Goal: Information Seeking & Learning: Learn about a topic

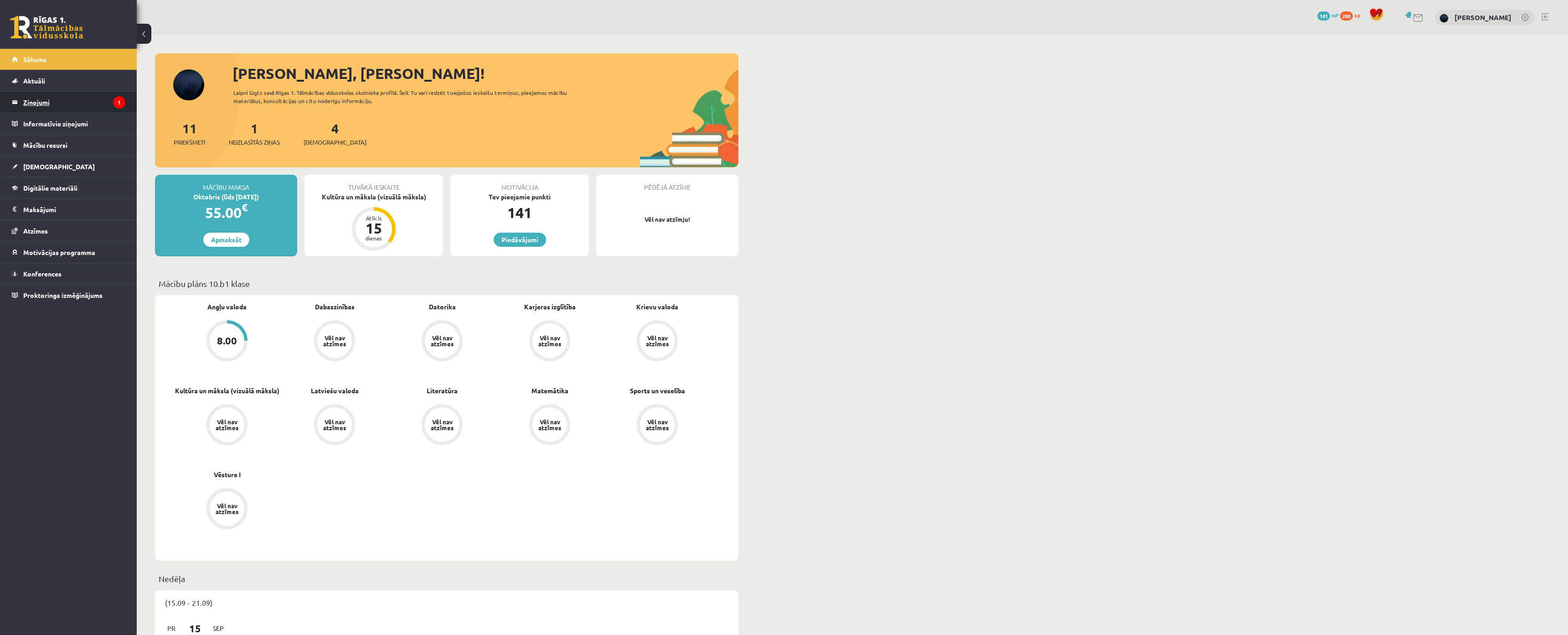
click at [81, 107] on legend "Ziņojumi 1" at bounding box center [74, 102] width 102 height 21
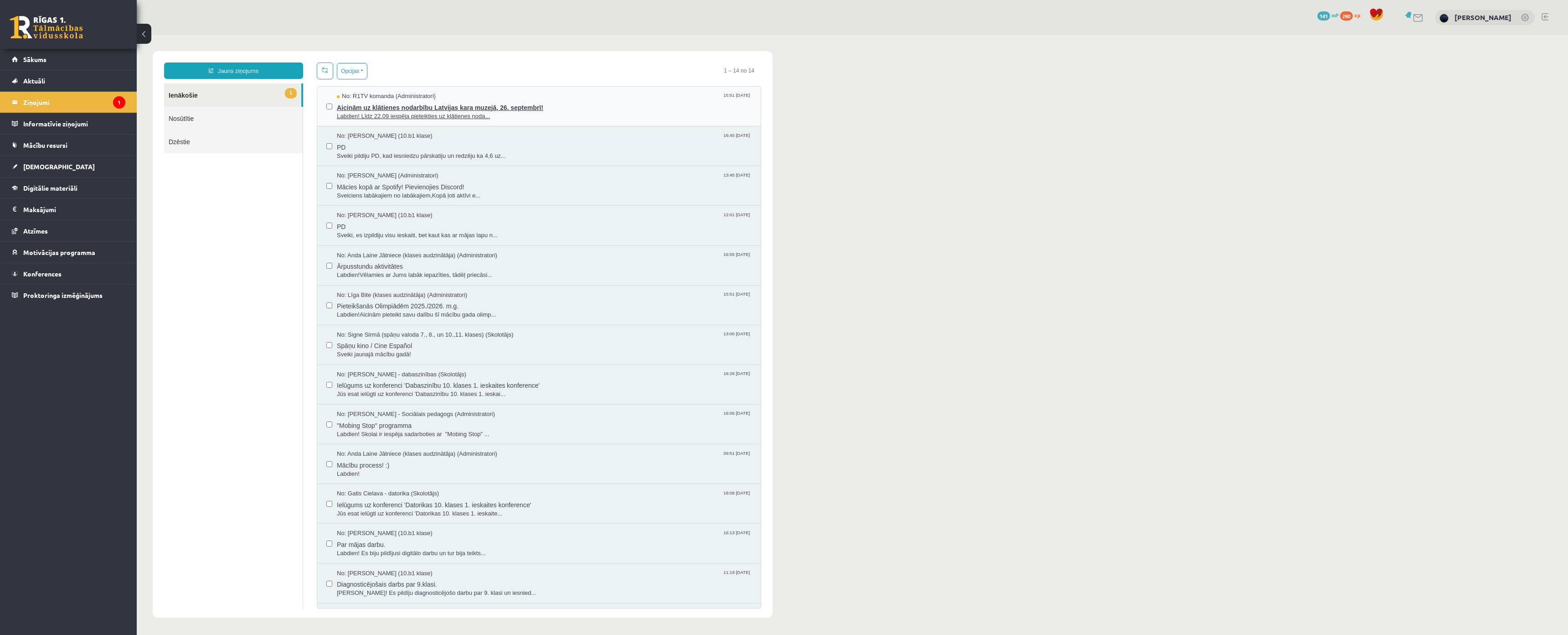
click at [368, 107] on span "Aicinām uz klātienes nodarbību Latvijas kara muzejā, 26. septembrī!" at bounding box center [544, 106] width 415 height 11
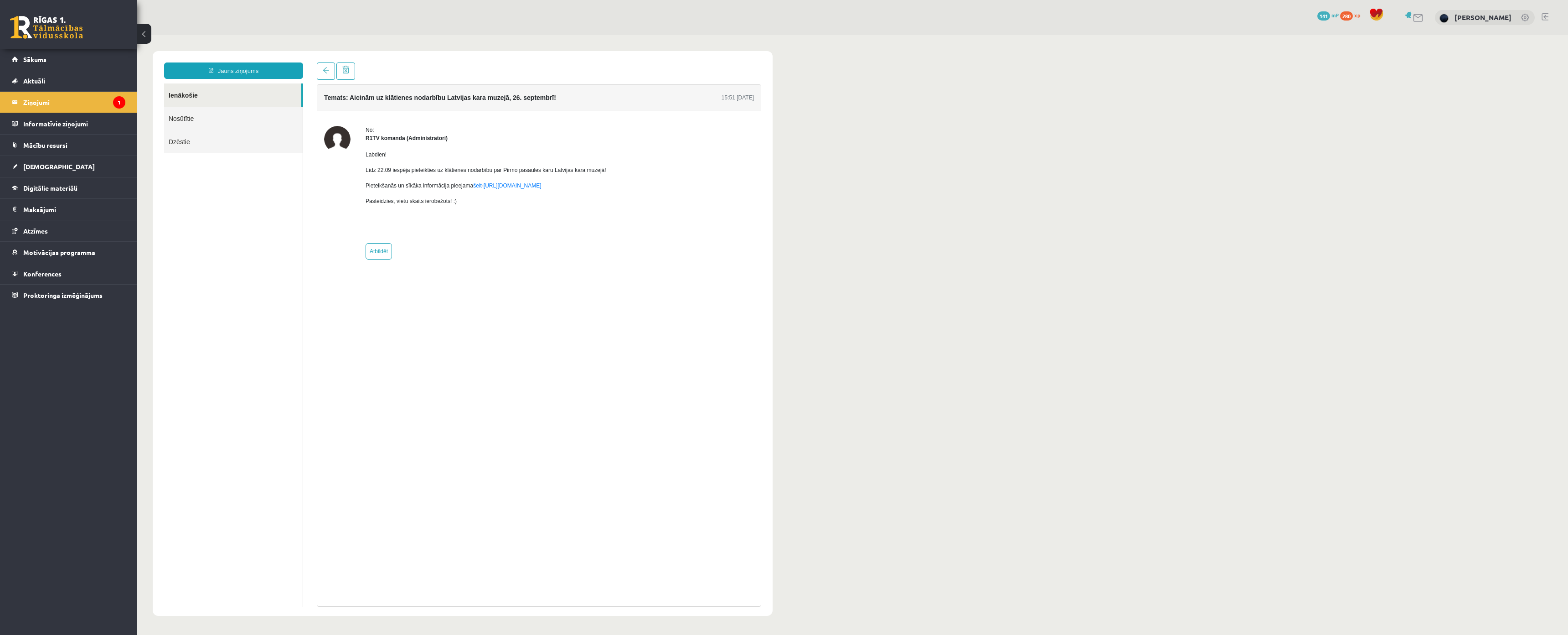
click at [359, 137] on div "No: R1TV komanda (Administratori) Labdien! Līdz 22.09 iespēja pieteikties uz kl…" at bounding box center [539, 192] width 430 height 133
drag, startPoint x: 359, startPoint y: 154, endPoint x: 610, endPoint y: 195, distance: 254.3
click at [610, 195] on div "No: R1TV komanda (Administratori) Labdien! Līdz 22.09 iespēja pieteikties uz kl…" at bounding box center [539, 192] width 430 height 133
click at [633, 262] on div "No: R1TV komanda (Administratori) Labdien! Līdz 22.09 iespēja pieteikties uz kl…" at bounding box center [539, 193] width 444 height 165
click at [50, 161] on link "[DEMOGRAPHIC_DATA]" at bounding box center [68, 167] width 114 height 21
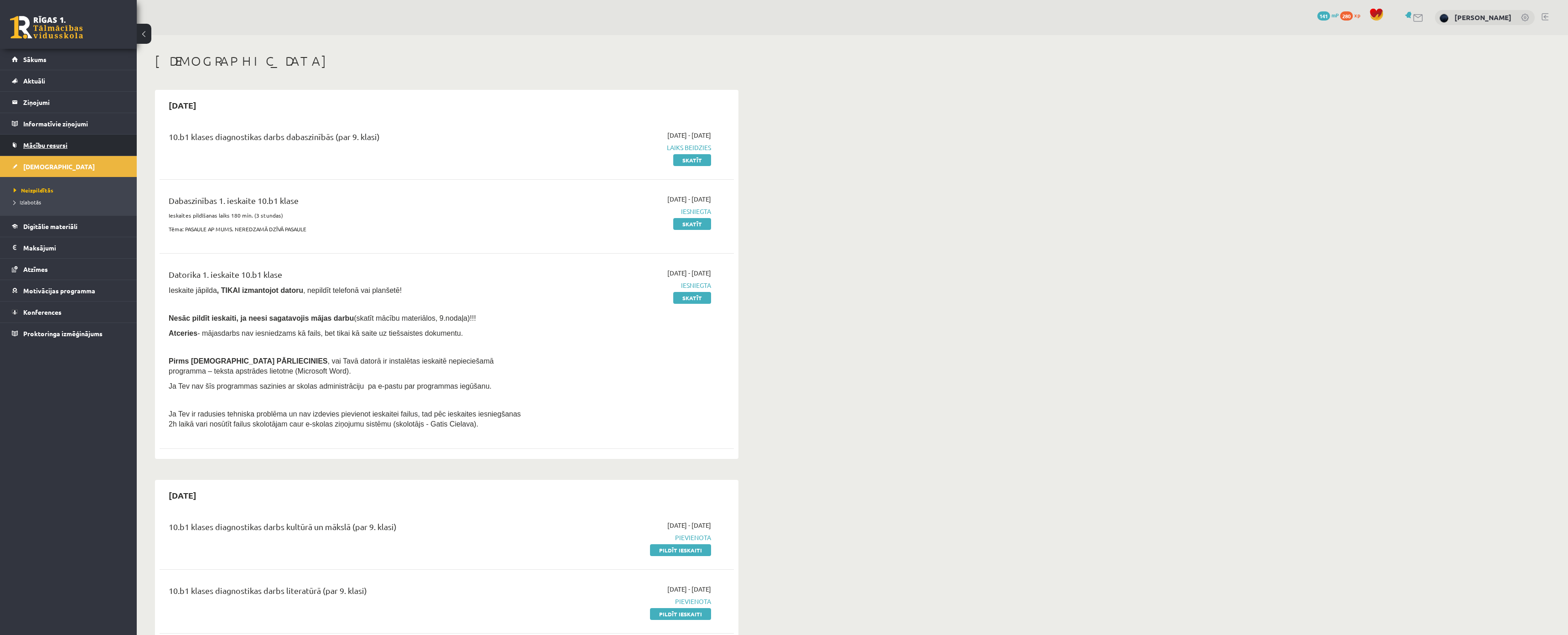
click at [27, 144] on span "Mācību resursi" at bounding box center [45, 145] width 44 height 8
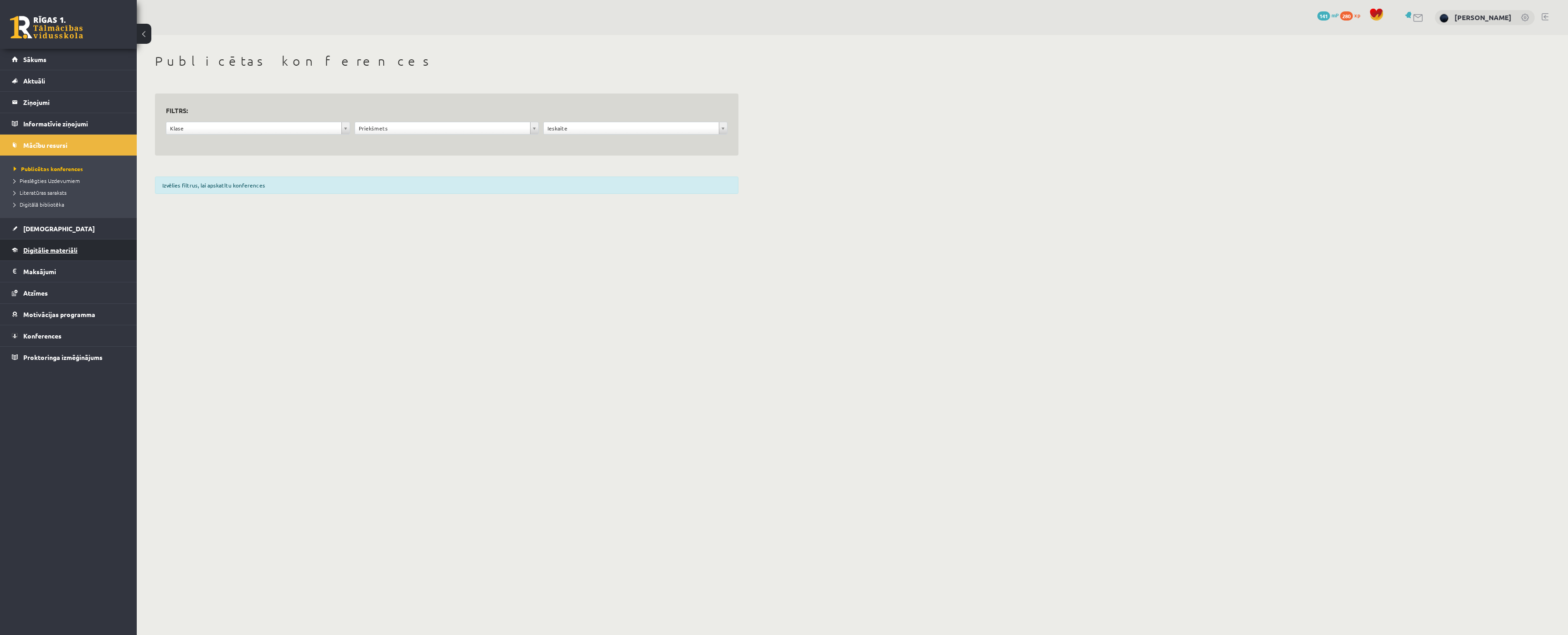
click at [73, 247] on span "Digitālie materiāli" at bounding box center [50, 250] width 54 height 8
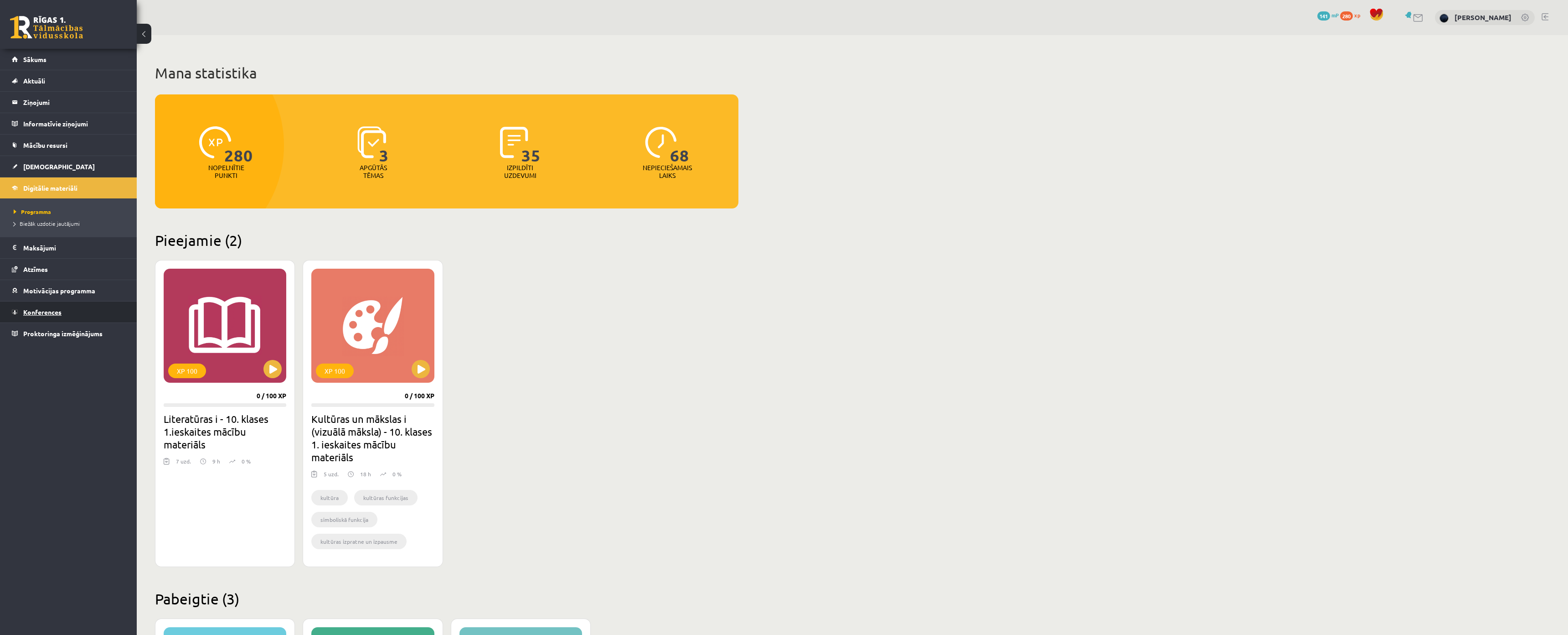
click at [64, 313] on link "Konferences" at bounding box center [68, 312] width 114 height 21
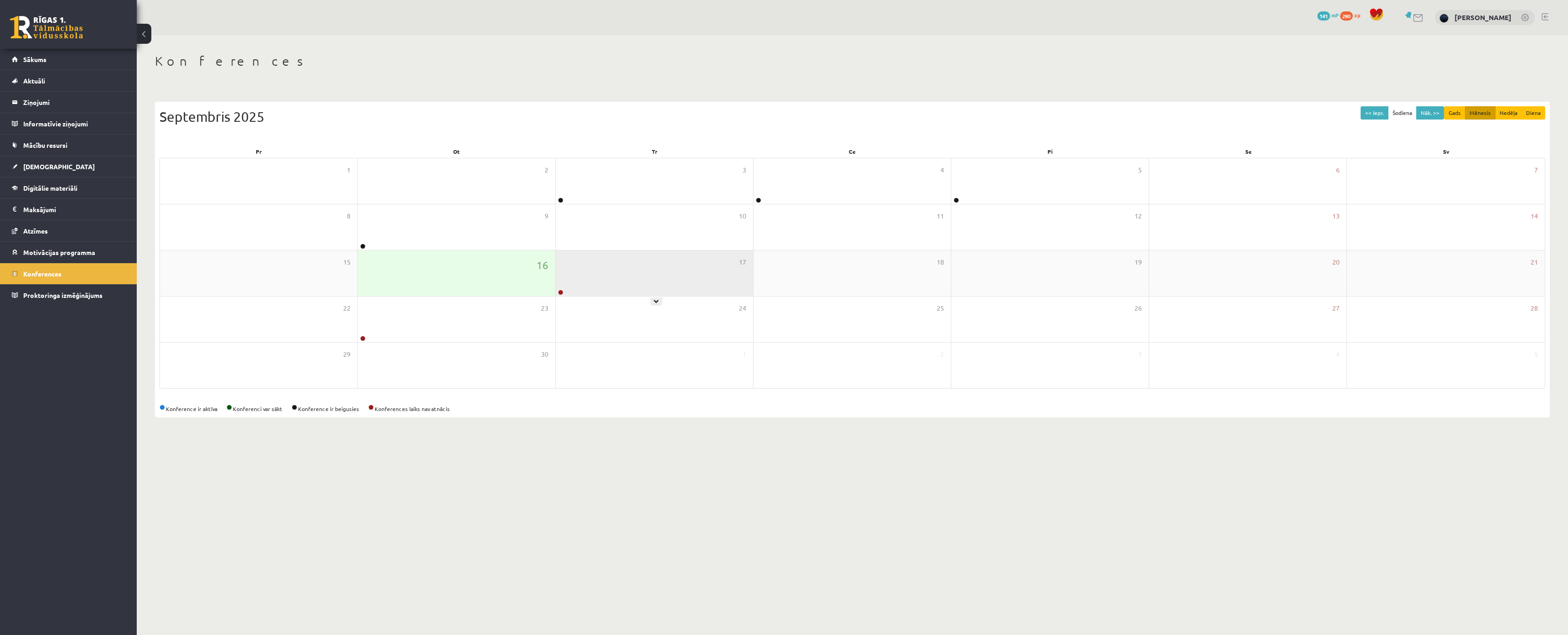
click at [606, 267] on div "17" at bounding box center [654, 273] width 197 height 45
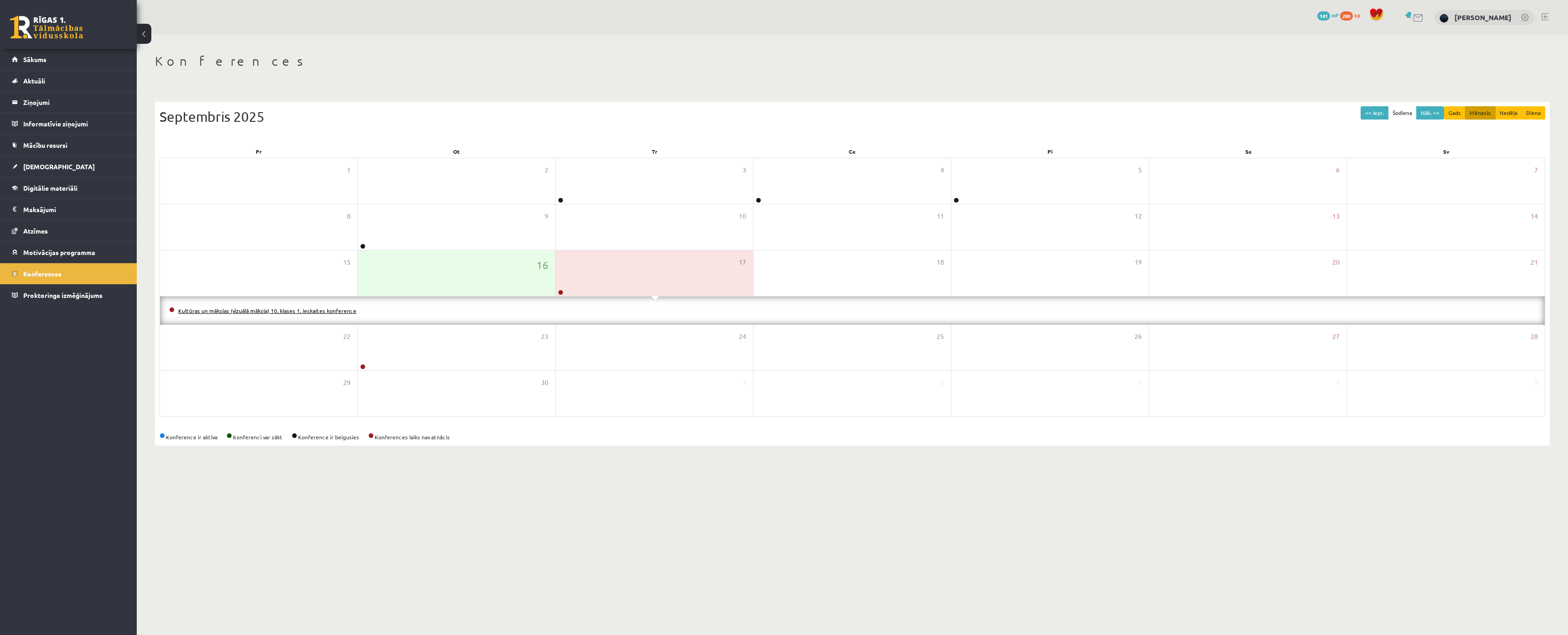
click at [281, 311] on link "Kultūras un mākslas (vizuālā māksla) 10. klases 1. ieskaites konference" at bounding box center [268, 311] width 179 height 7
